Goal: Task Accomplishment & Management: Manage account settings

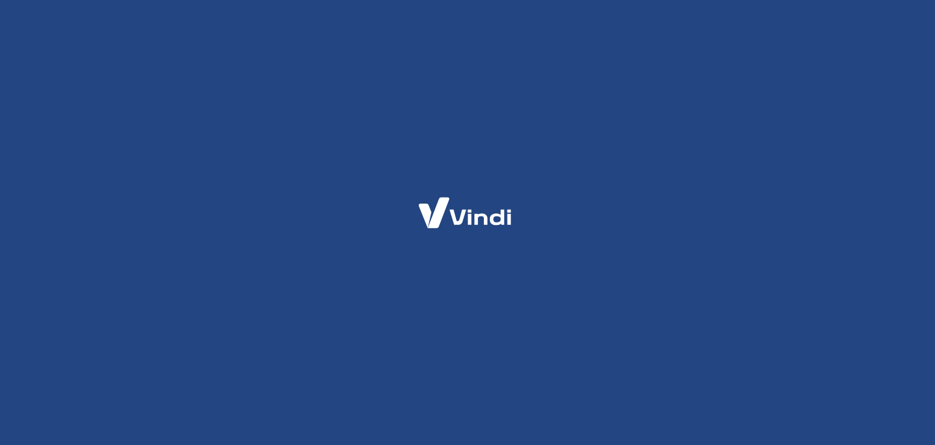
drag, startPoint x: 0, startPoint y: 0, endPoint x: 857, endPoint y: 77, distance: 860.4
click at [857, 0] on html at bounding box center [467, 0] width 935 height 0
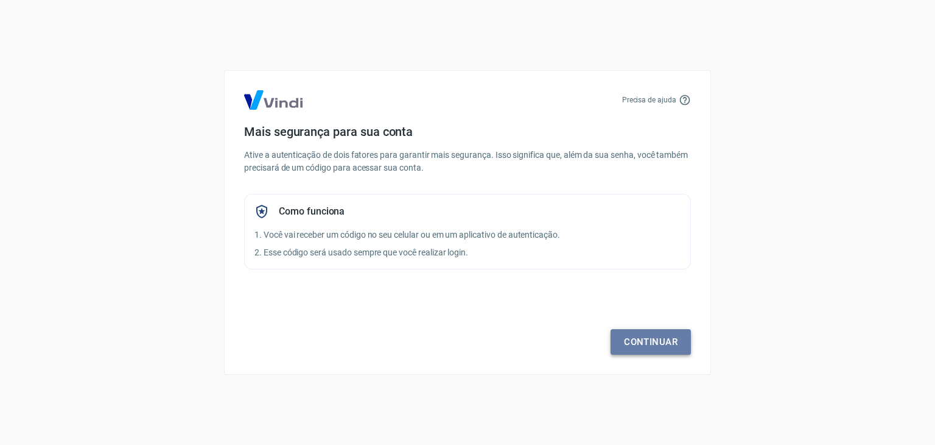
click at [646, 348] on link "Continuar" at bounding box center [651, 342] width 80 height 26
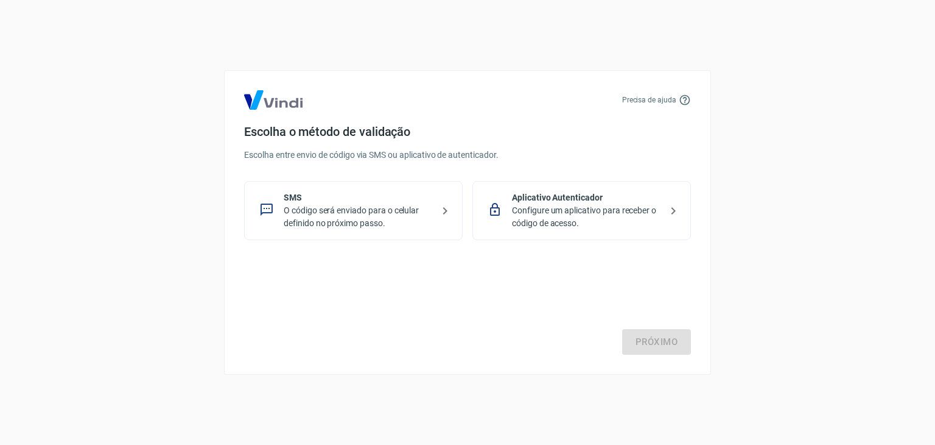
click at [390, 220] on p "O código será enviado para o celular definido no próximo passo." at bounding box center [358, 217] width 149 height 26
click at [663, 345] on link "Próximo" at bounding box center [656, 342] width 69 height 26
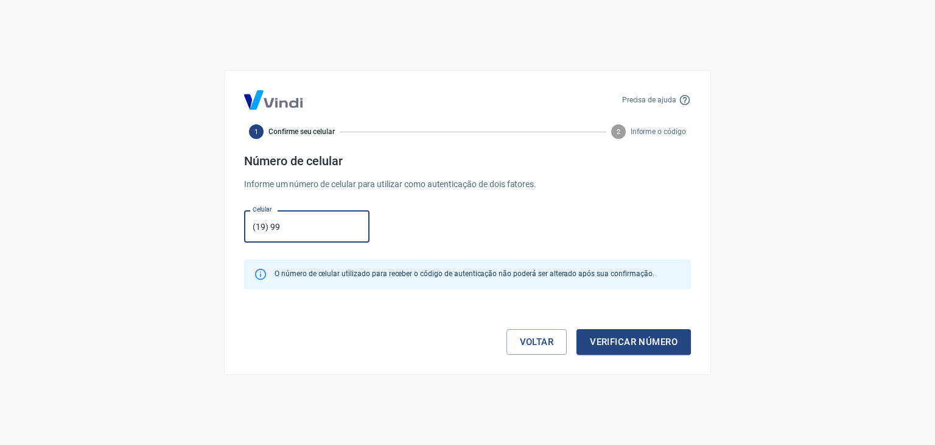
type input "(19) 99405-7168"
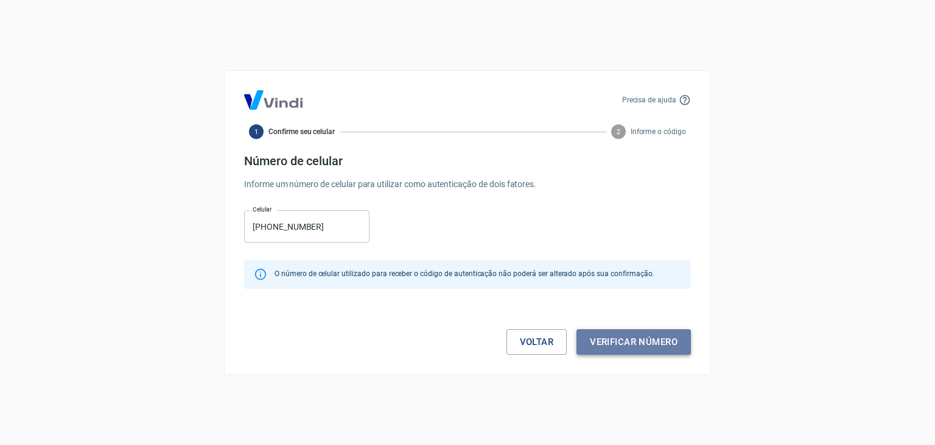
click at [653, 346] on button "Verificar número" at bounding box center [634, 342] width 114 height 26
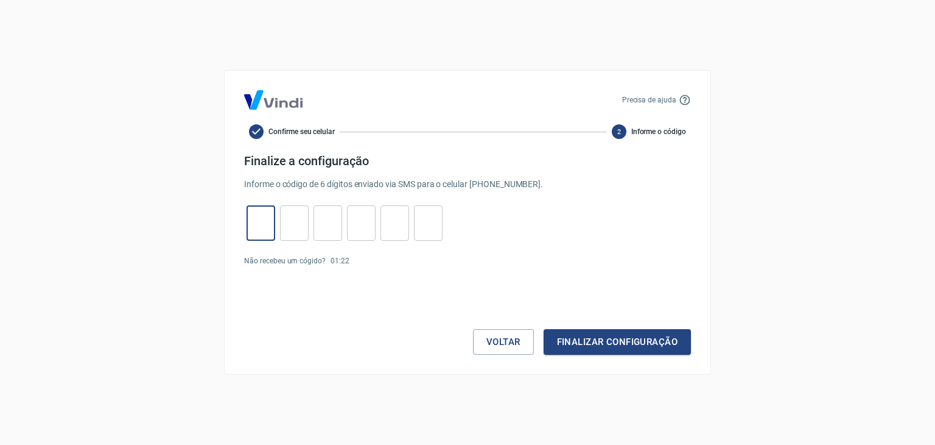
click at [260, 230] on input "tel" at bounding box center [261, 223] width 29 height 26
type input "0"
type input "1"
type input "0"
type input "2"
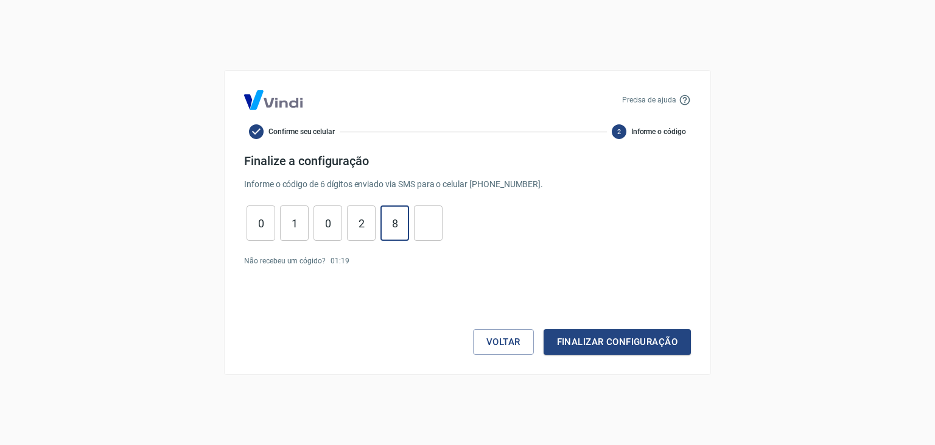
type input "8"
type input "3"
click at [607, 343] on button "Finalizar configuração" at bounding box center [617, 342] width 147 height 26
click at [382, 281] on link "Enviar novamente" at bounding box center [383, 283] width 59 height 9
click at [431, 224] on input "3" at bounding box center [428, 223] width 29 height 26
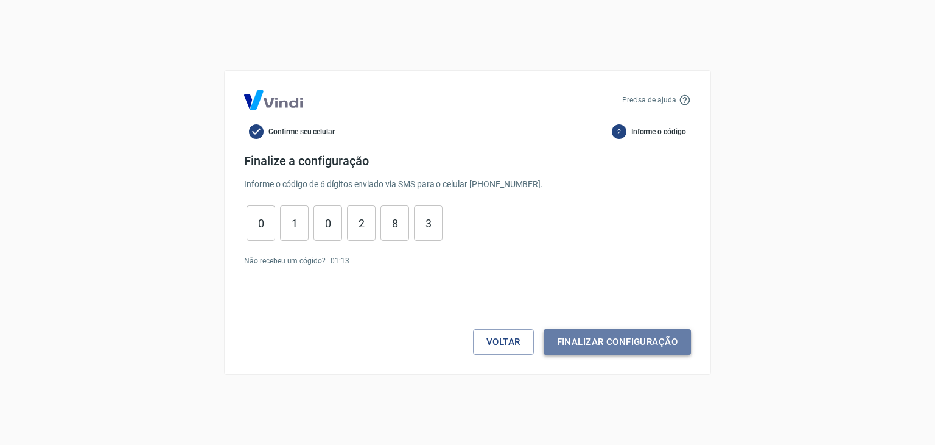
click at [637, 347] on button "Finalizar configuração" at bounding box center [617, 342] width 147 height 26
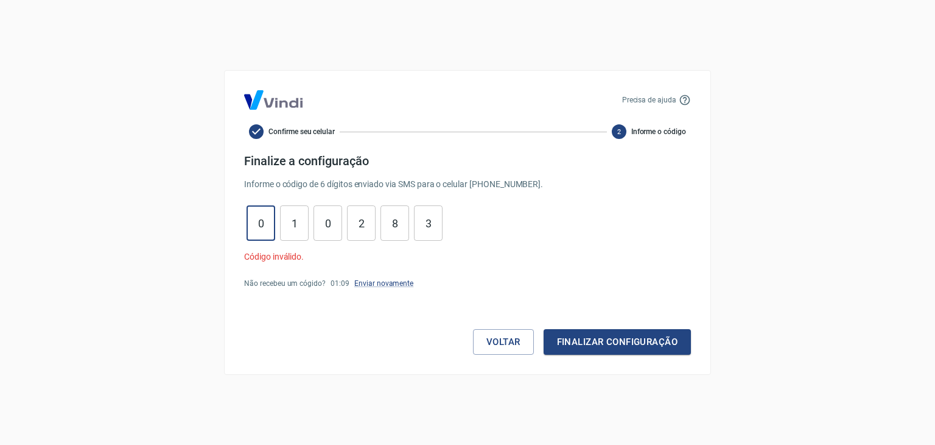
click at [264, 225] on input "0" at bounding box center [261, 223] width 29 height 26
type input "0"
type input "9"
type input "5"
type input "3"
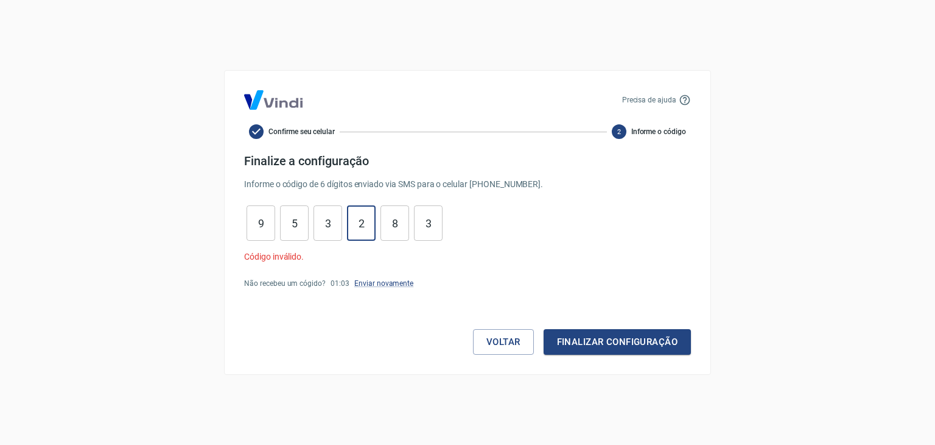
type input "9"
type input "1"
click at [576, 337] on button "Finalizar configuração" at bounding box center [617, 342] width 147 height 26
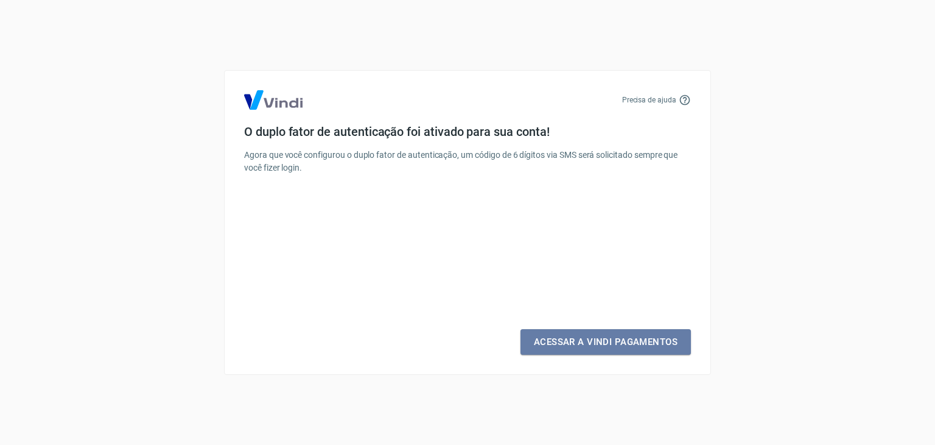
click at [576, 337] on link "Acessar a Vindi Pagamentos" at bounding box center [606, 342] width 171 height 26
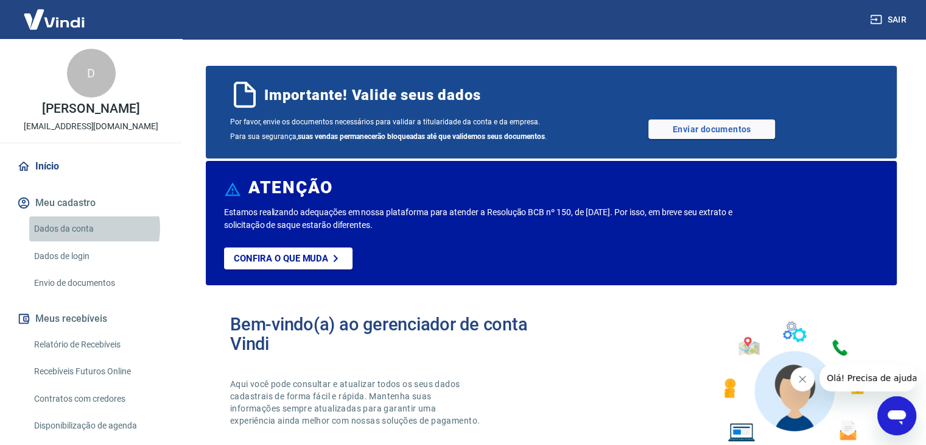
click at [86, 228] on link "Dados da conta" at bounding box center [98, 228] width 138 height 25
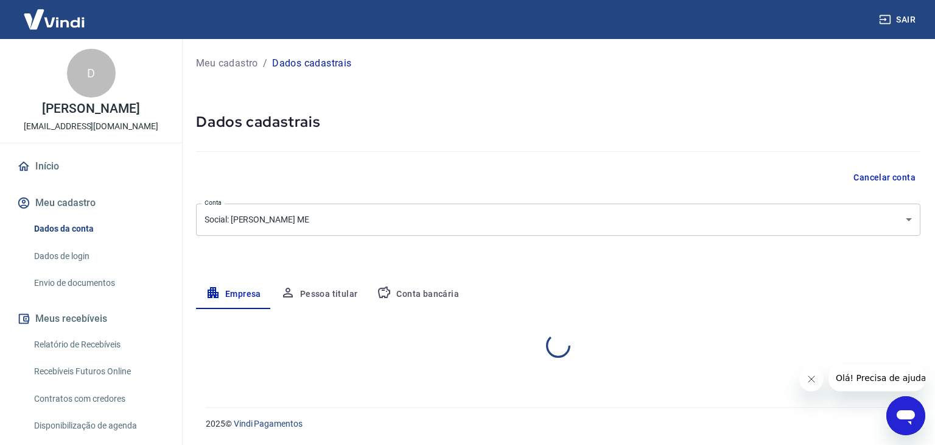
select select "SP"
select select "business"
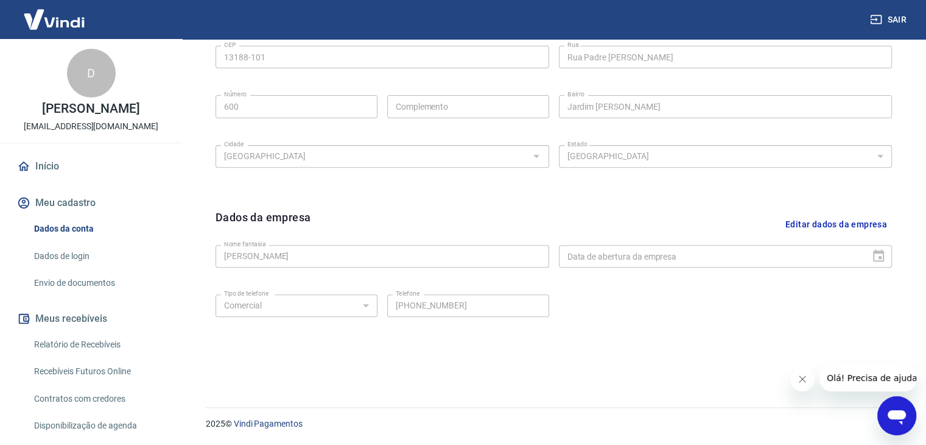
scroll to position [44, 0]
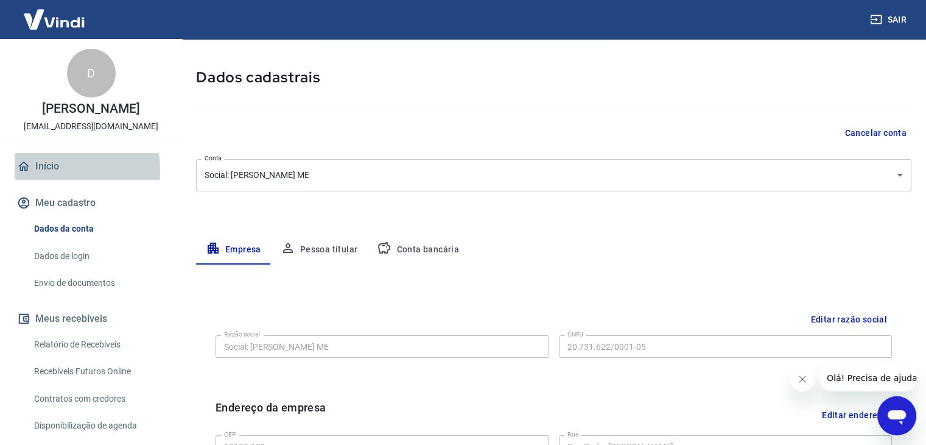
click at [44, 169] on link "Início" at bounding box center [91, 166] width 153 height 27
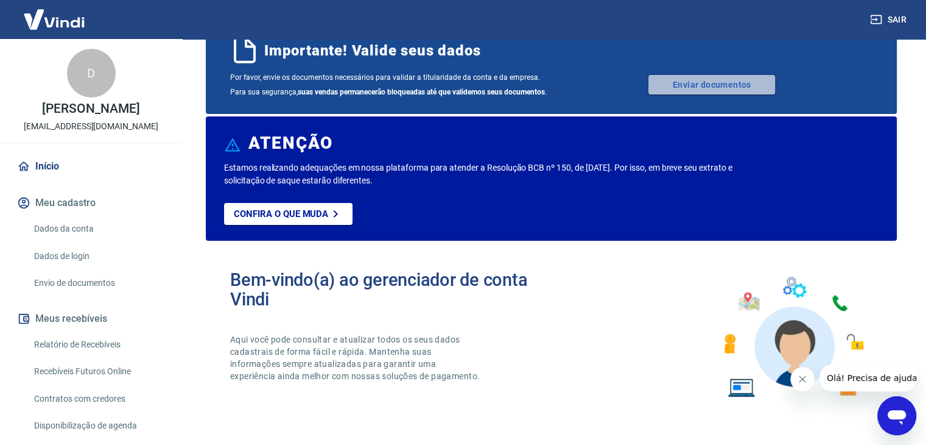
click at [699, 85] on link "Enviar documentos" at bounding box center [712, 84] width 127 height 19
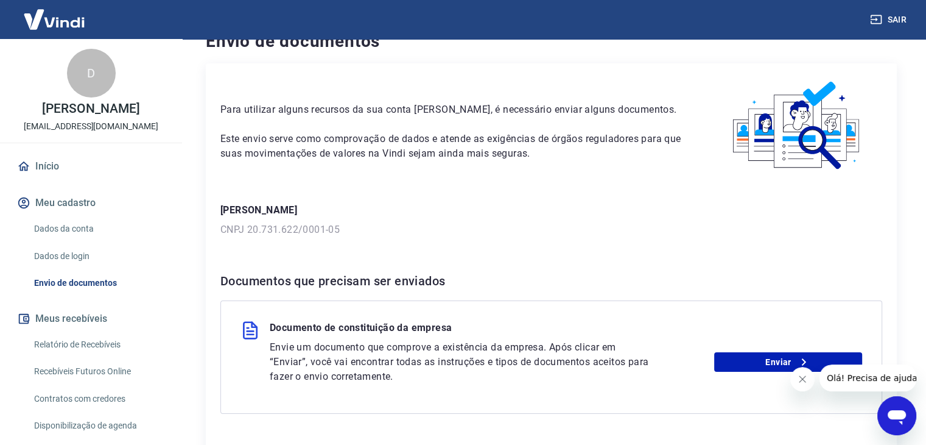
scroll to position [119, 0]
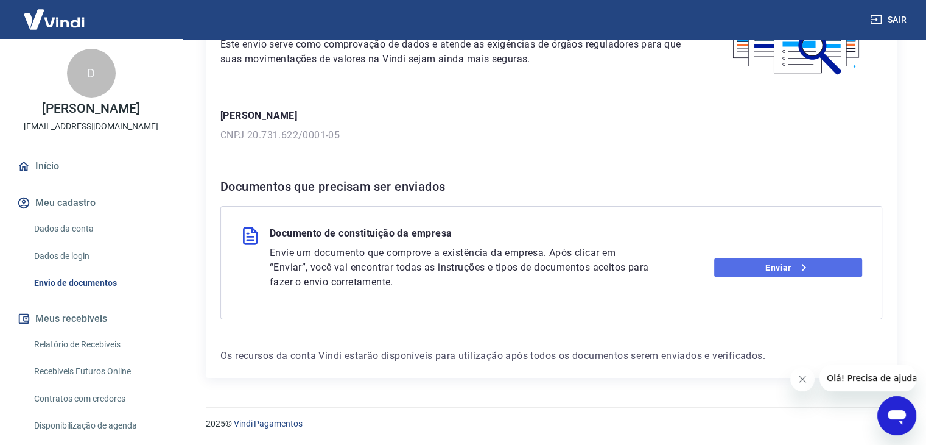
click at [757, 269] on link "Enviar" at bounding box center [788, 267] width 148 height 19
